Goal: Register for event/course

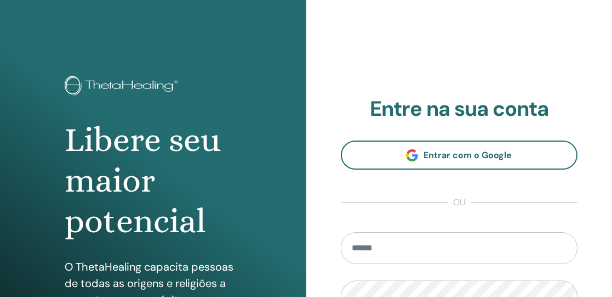
click at [433, 239] on input "email" at bounding box center [459, 248] width 237 height 32
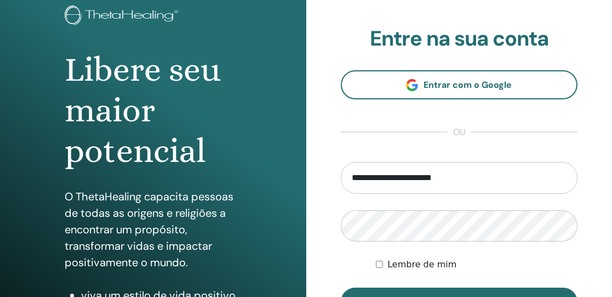
scroll to position [70, 0]
type input "**********"
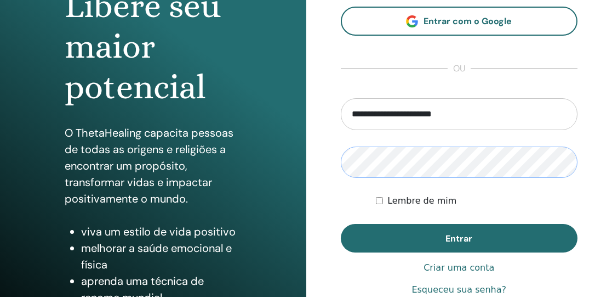
scroll to position [136, 0]
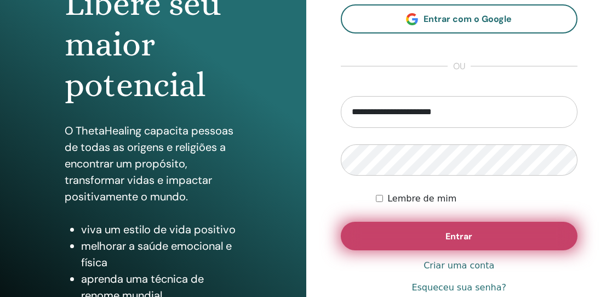
click at [448, 234] on font "Entrar" at bounding box center [459, 236] width 27 height 12
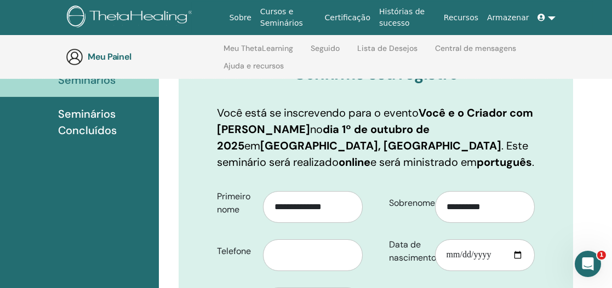
scroll to position [176, 8]
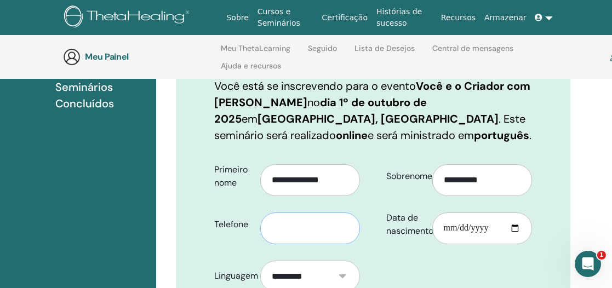
click at [322, 231] on input "text" at bounding box center [310, 229] width 100 height 32
type input "**********"
click at [449, 231] on input "Data de nascimento" at bounding box center [483, 229] width 100 height 32
type input "**********"
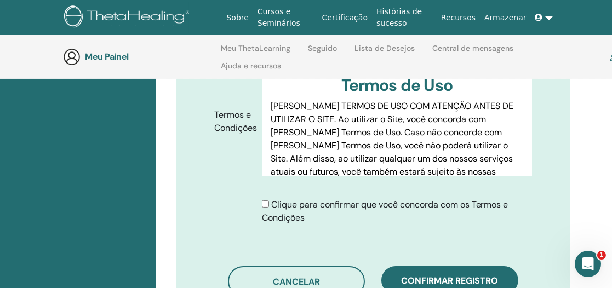
scroll to position [629, 0]
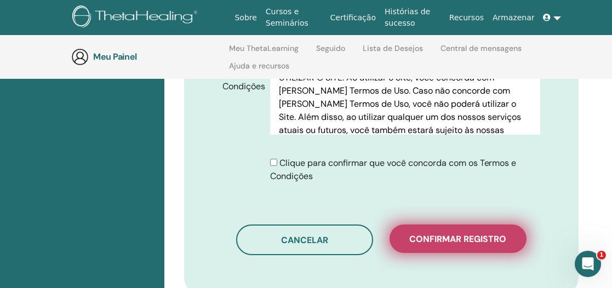
click at [440, 238] on font "Confirmar registro" at bounding box center [458, 240] width 97 height 12
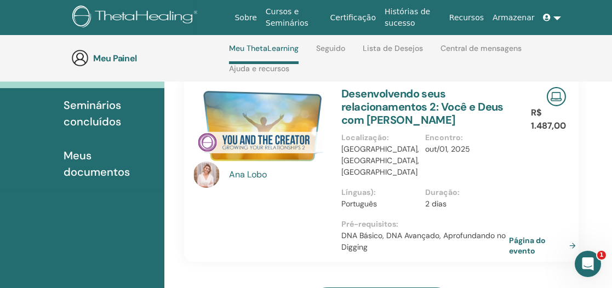
scroll to position [160, 3]
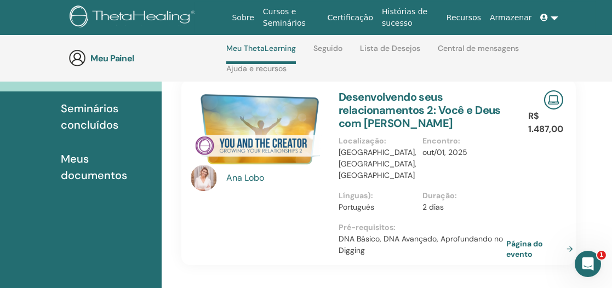
click at [556, 18] on link at bounding box center [550, 18] width 26 height 20
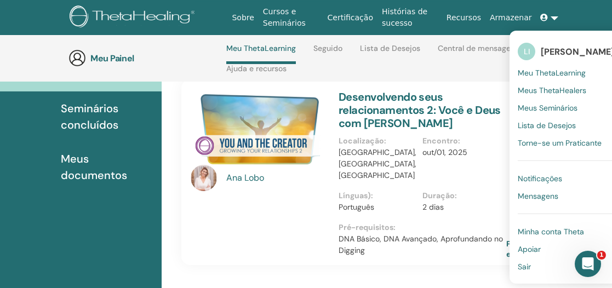
drag, startPoint x: 401, startPoint y: 49, endPoint x: 447, endPoint y: 8, distance: 62.5
click at [443, 8] on link "Histórias de sucesso" at bounding box center [410, 18] width 65 height 32
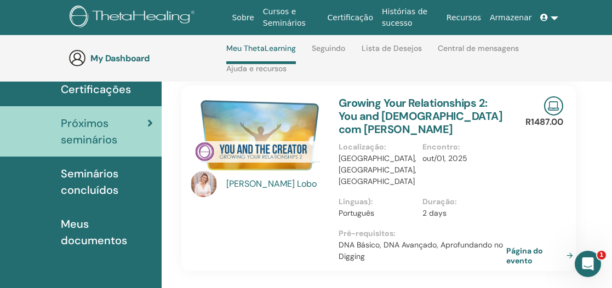
scroll to position [95, 3]
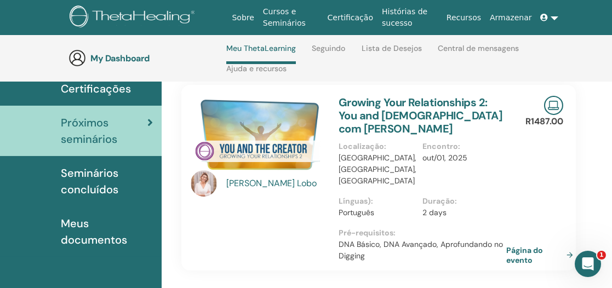
click at [555, 18] on link at bounding box center [550, 18] width 26 height 20
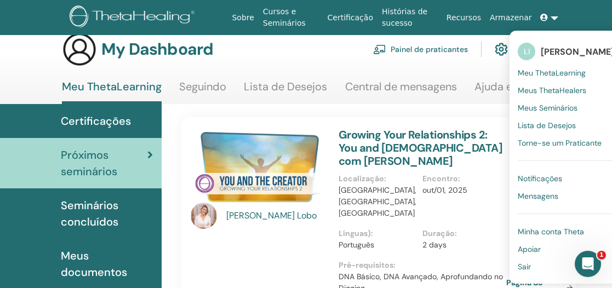
scroll to position [0, 3]
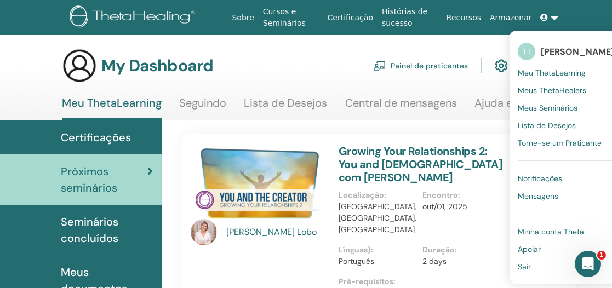
click at [351, 61] on div "My Dashboard Painel de praticantes Minha conta" at bounding box center [310, 65] width 496 height 35
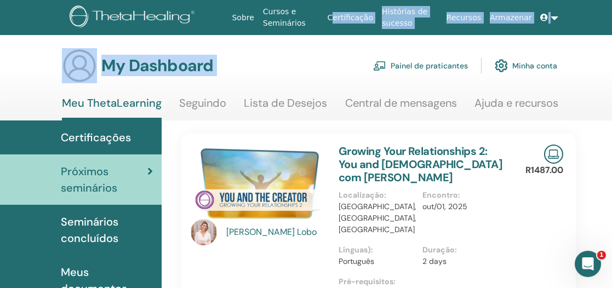
drag, startPoint x: 351, startPoint y: 63, endPoint x: 346, endPoint y: 23, distance: 40.4
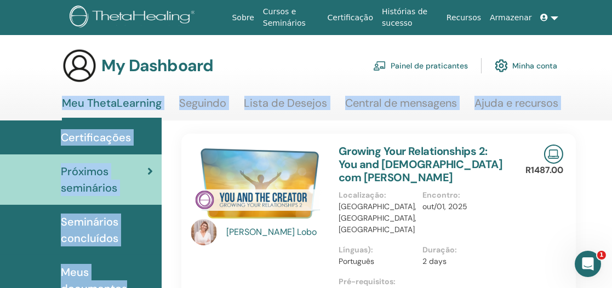
drag, startPoint x: 315, startPoint y: 137, endPoint x: 315, endPoint y: 52, distance: 84.4
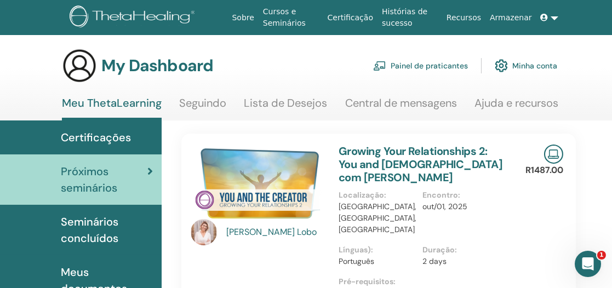
click at [316, 50] on div "My Dashboard Painel de praticantes Minha conta" at bounding box center [310, 65] width 496 height 35
click at [556, 20] on link at bounding box center [550, 18] width 26 height 20
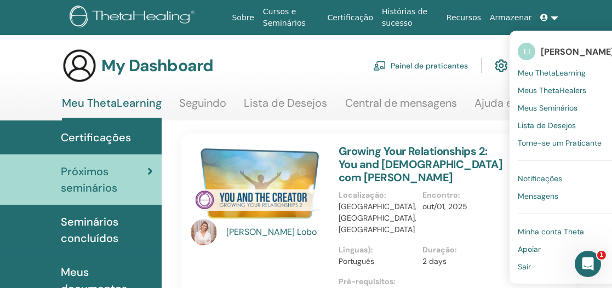
click at [530, 265] on span "Sair" at bounding box center [524, 267] width 13 height 10
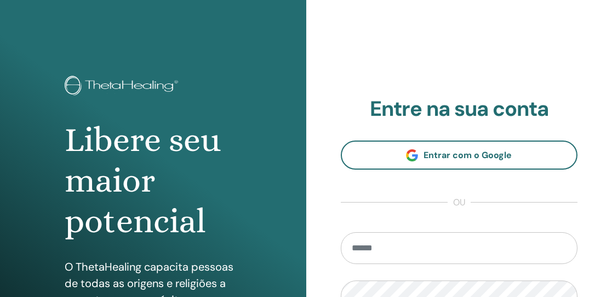
click at [447, 247] on input "email" at bounding box center [459, 248] width 237 height 32
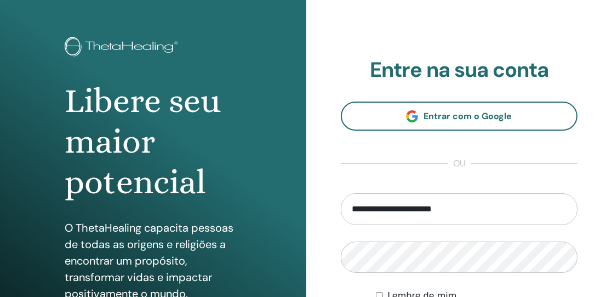
scroll to position [39, 0]
type input "**********"
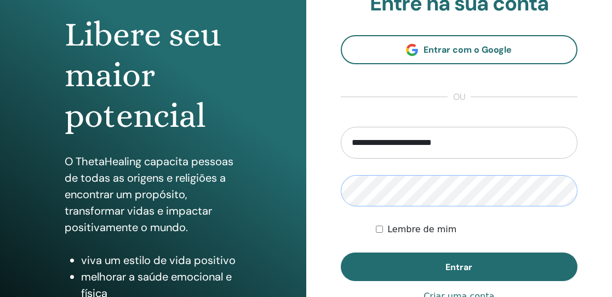
scroll to position [111, 0]
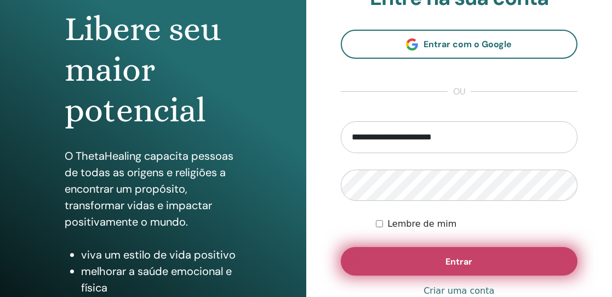
click at [477, 259] on button "Entrar" at bounding box center [459, 261] width 237 height 29
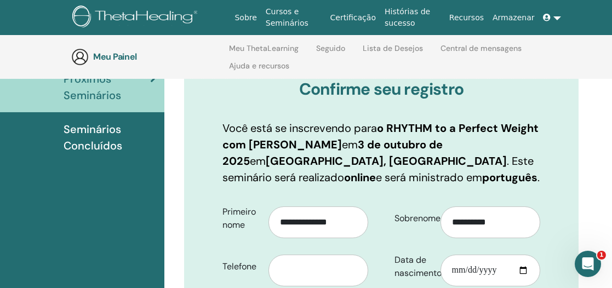
scroll to position [191, 0]
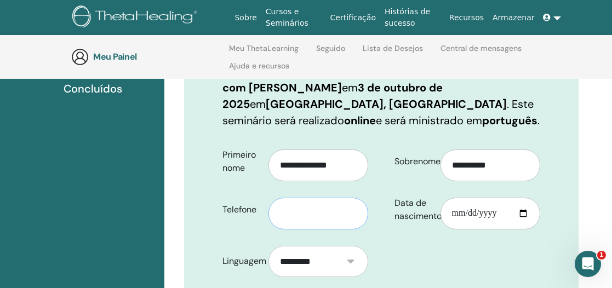
click at [327, 214] on input "text" at bounding box center [319, 214] width 100 height 32
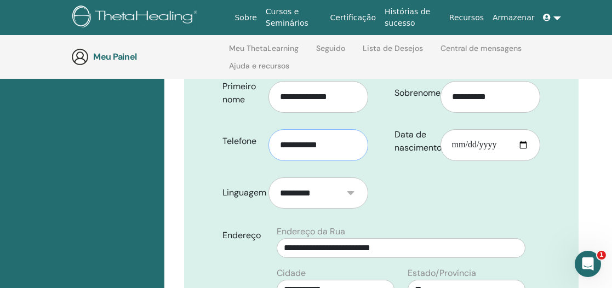
scroll to position [262, 0]
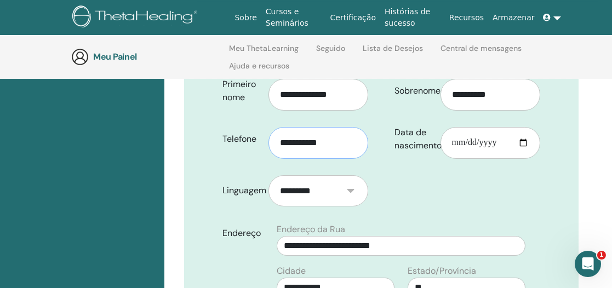
type input "**********"
click at [451, 145] on input "Data de nascimento" at bounding box center [491, 143] width 100 height 32
type input "**********"
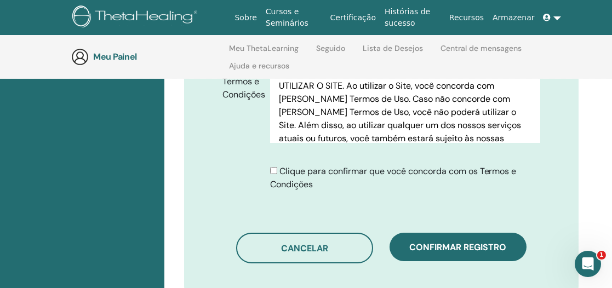
scroll to position [621, 0]
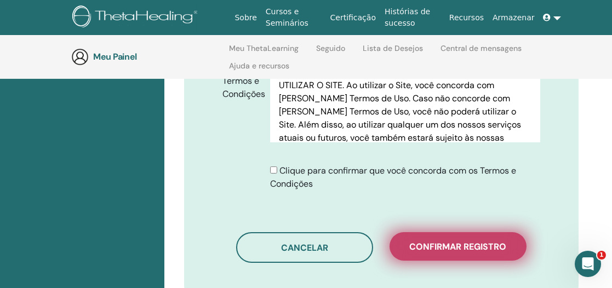
click at [453, 247] on font "Confirmar registro" at bounding box center [458, 247] width 97 height 12
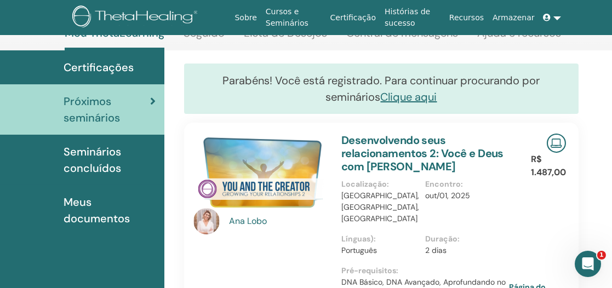
scroll to position [71, 0]
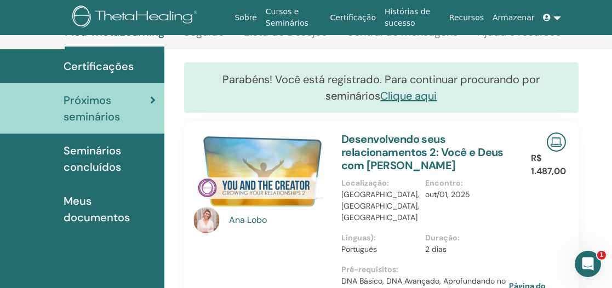
click at [560, 16] on link at bounding box center [553, 18] width 26 height 20
